Goal: Transaction & Acquisition: Purchase product/service

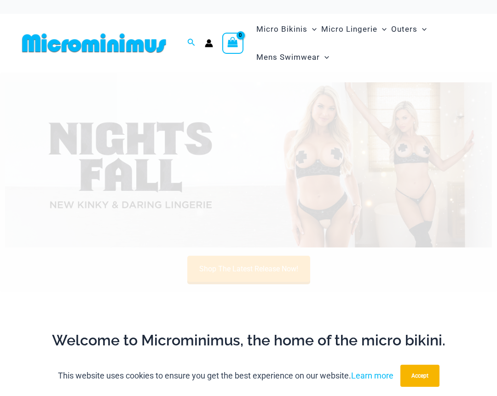
click at [339, 146] on img at bounding box center [248, 165] width 486 height 166
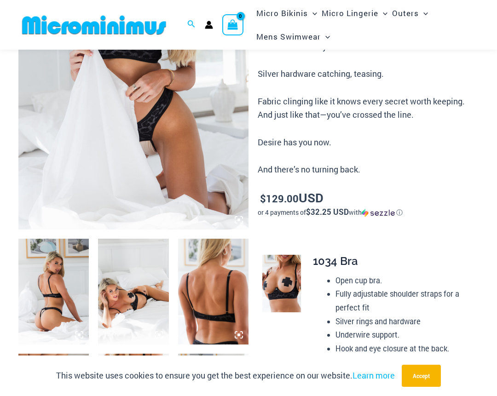
scroll to position [200, 0]
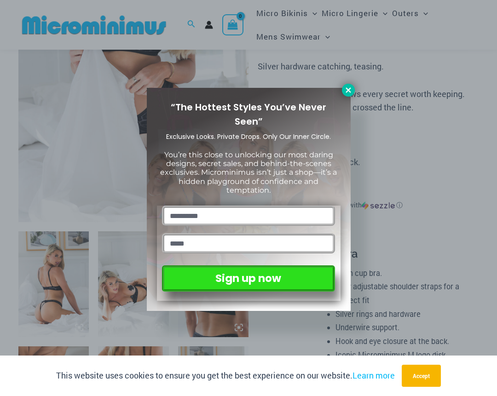
click at [351, 89] on icon at bounding box center [348, 90] width 8 height 8
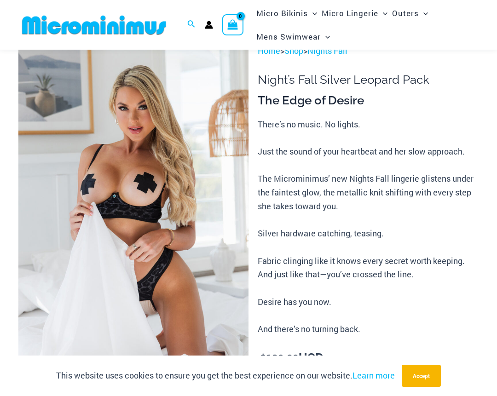
scroll to position [0, 0]
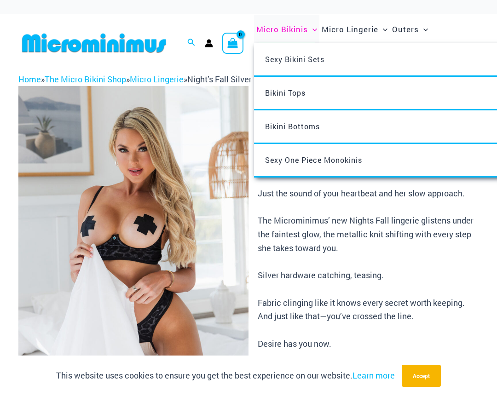
click at [270, 26] on span "Micro Bikinis" at bounding box center [281, 28] width 51 height 23
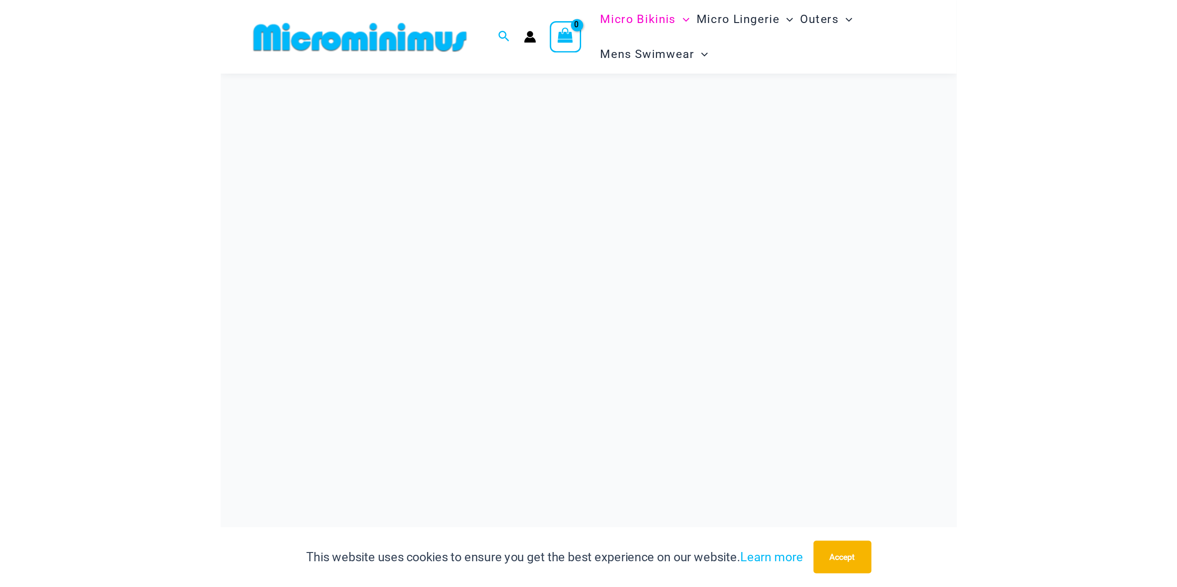
scroll to position [344, 0]
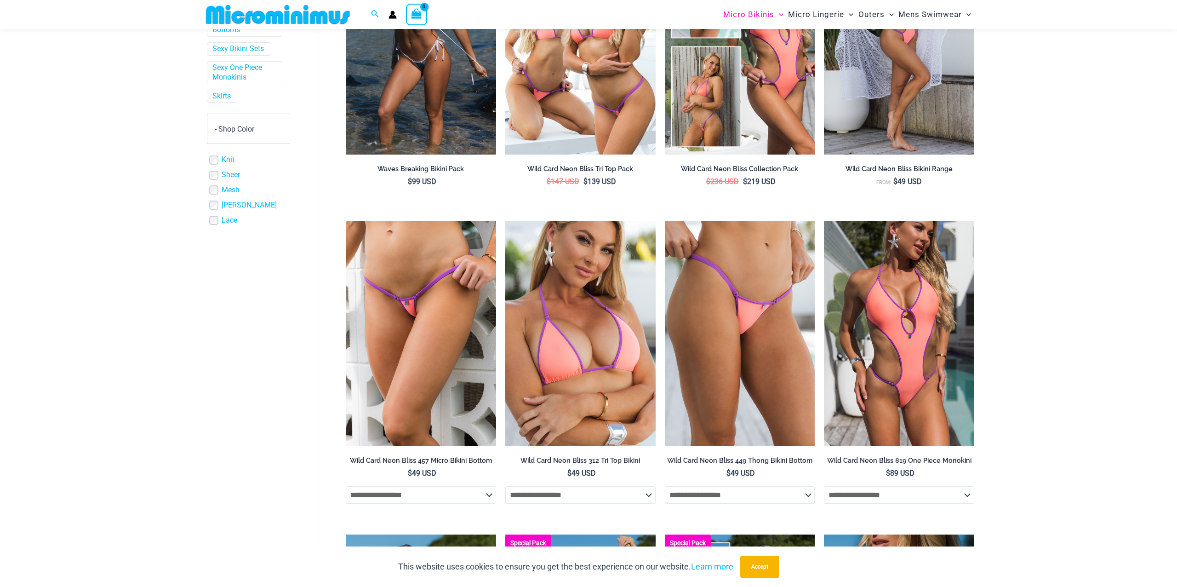
click at [202, 11] on img at bounding box center [277, 14] width 151 height 21
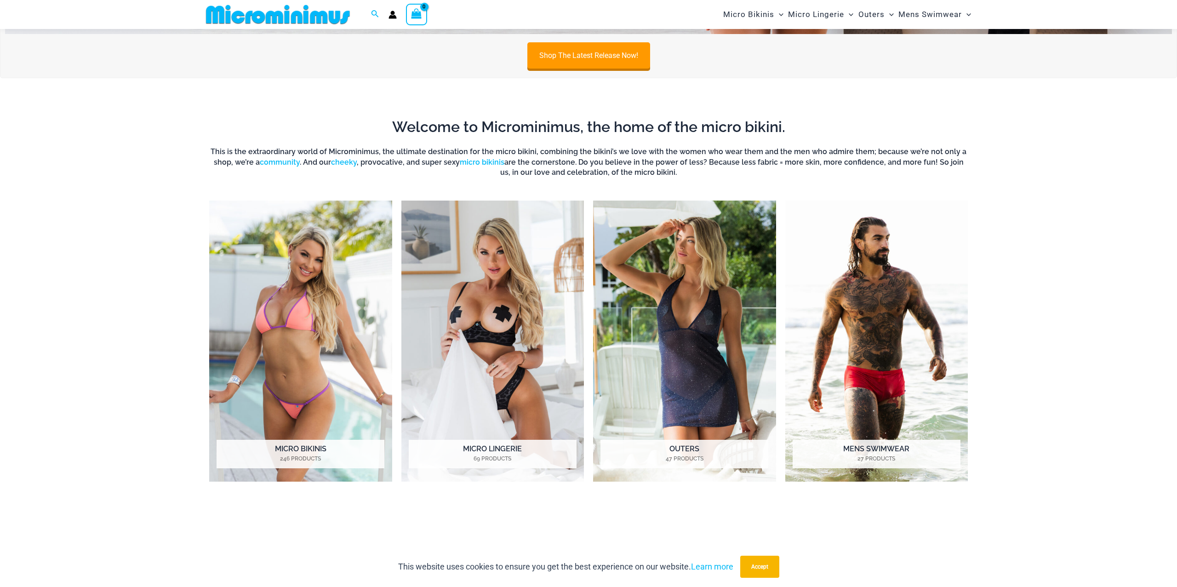
scroll to position [418, 0]
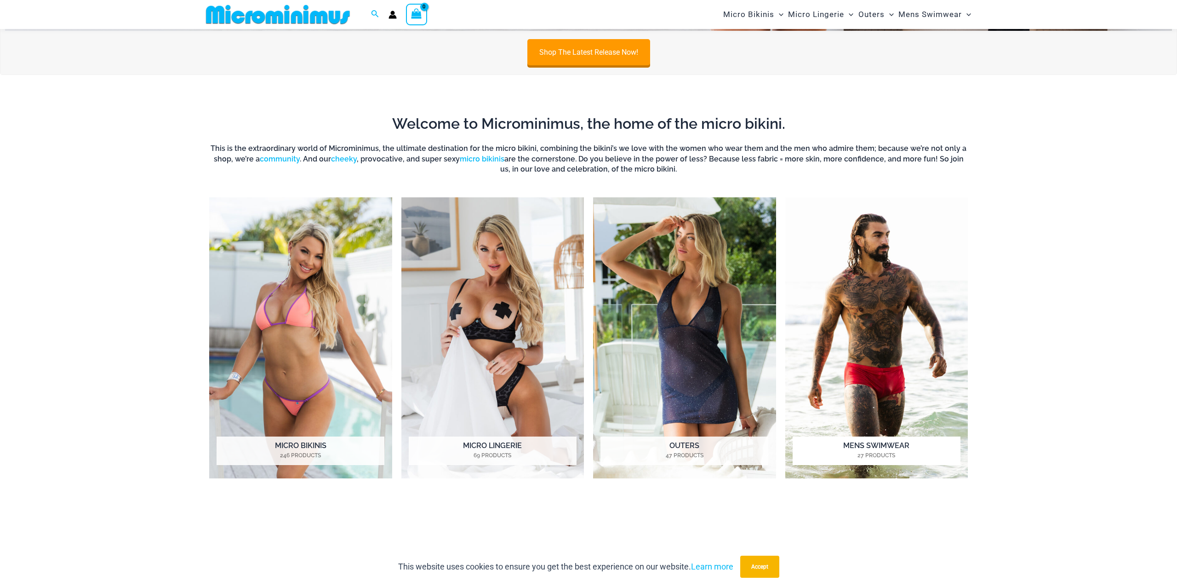
click at [856, 335] on img "Visit product category Mens Swimwear" at bounding box center [876, 337] width 183 height 281
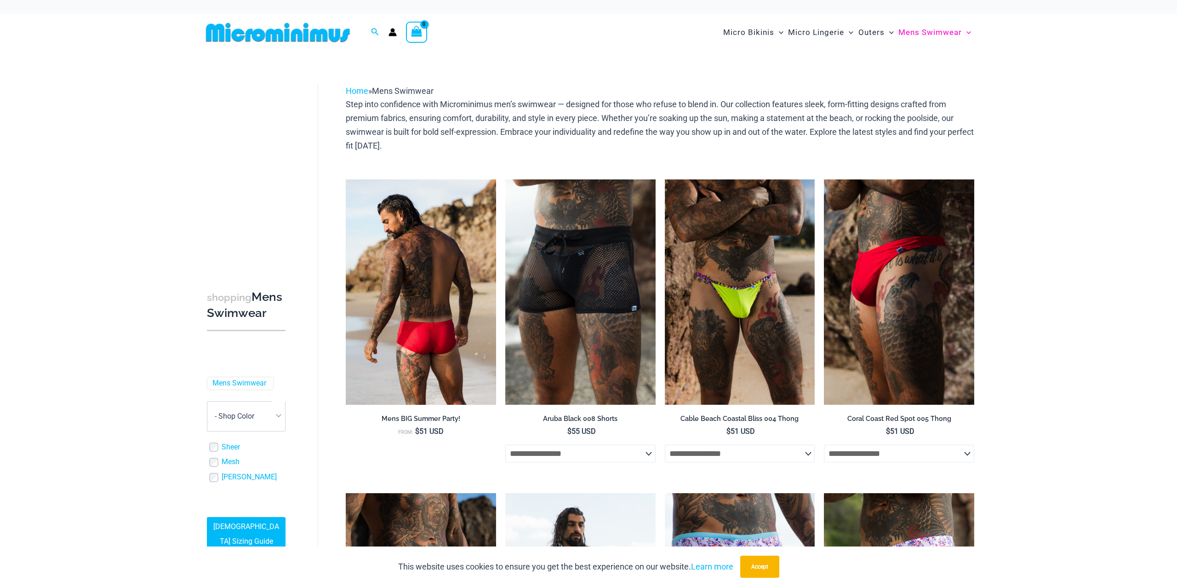
click at [418, 307] on img at bounding box center [421, 291] width 150 height 225
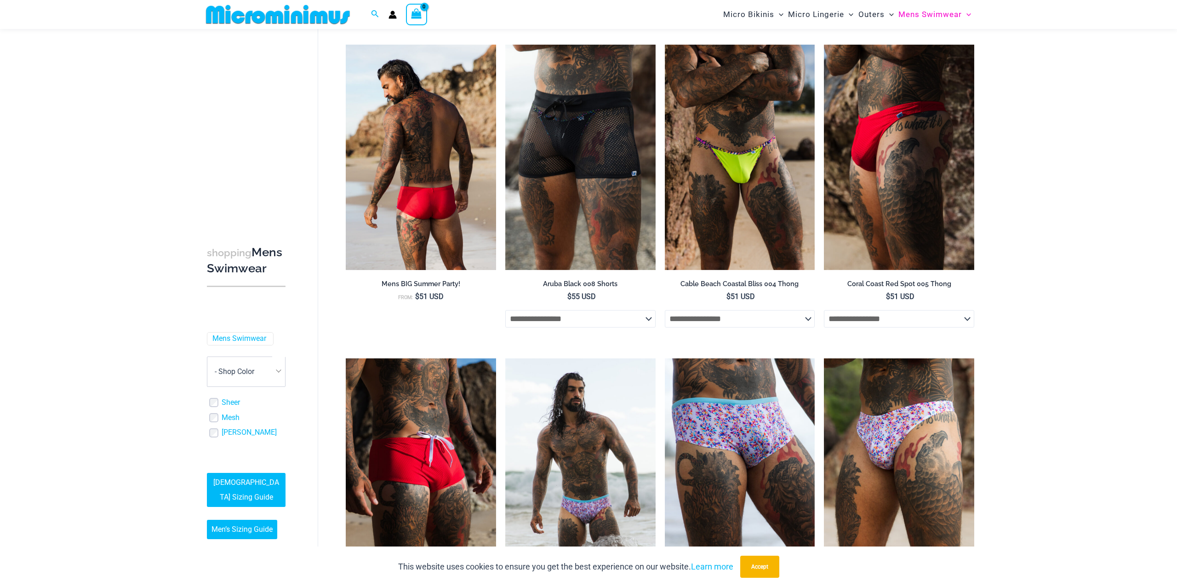
scroll to position [332, 0]
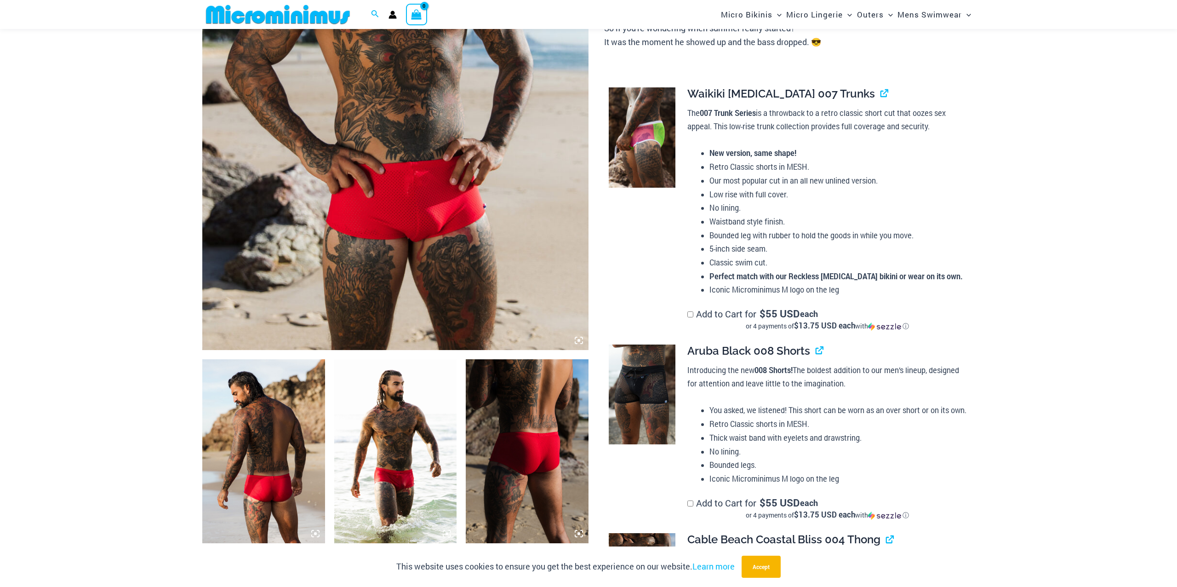
scroll to position [504, 0]
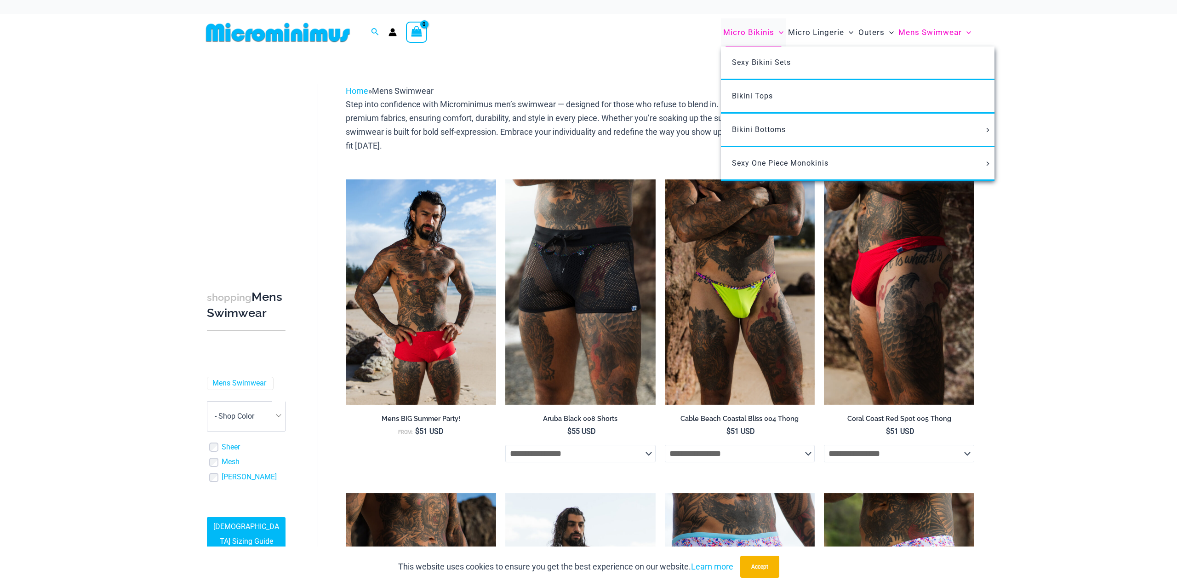
click at [744, 26] on span "Micro Bikinis" at bounding box center [748, 32] width 51 height 23
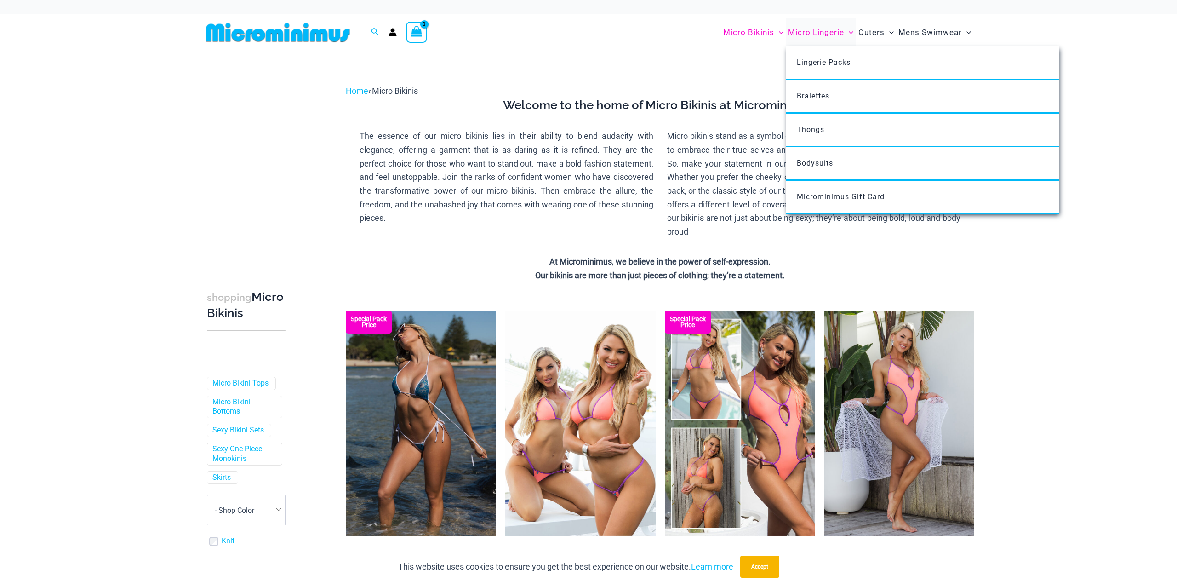
click at [799, 37] on span "Micro Lingerie" at bounding box center [816, 32] width 56 height 23
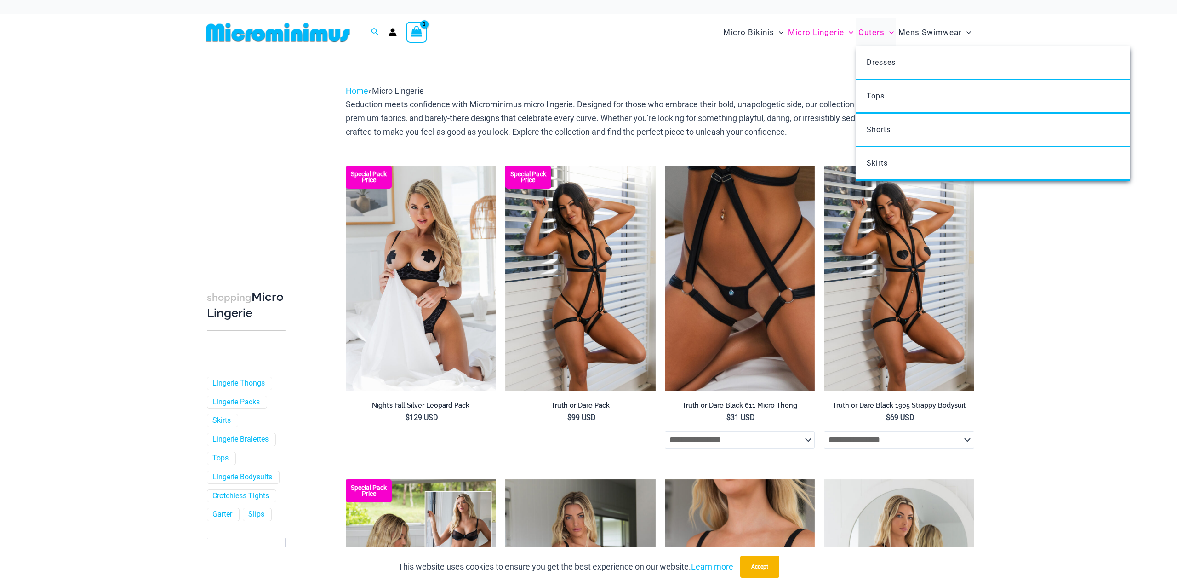
click at [863, 30] on span "Outers" at bounding box center [871, 32] width 26 height 23
